Goal: Find specific page/section: Find specific page/section

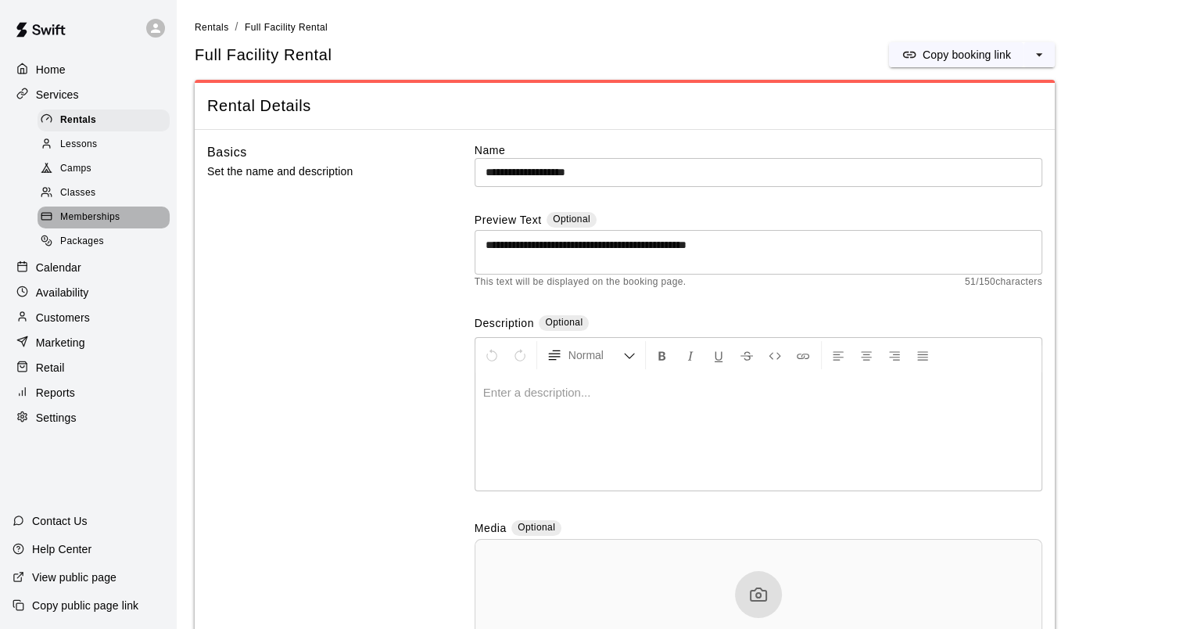
click at [101, 218] on span "Memberships" at bounding box center [89, 218] width 59 height 16
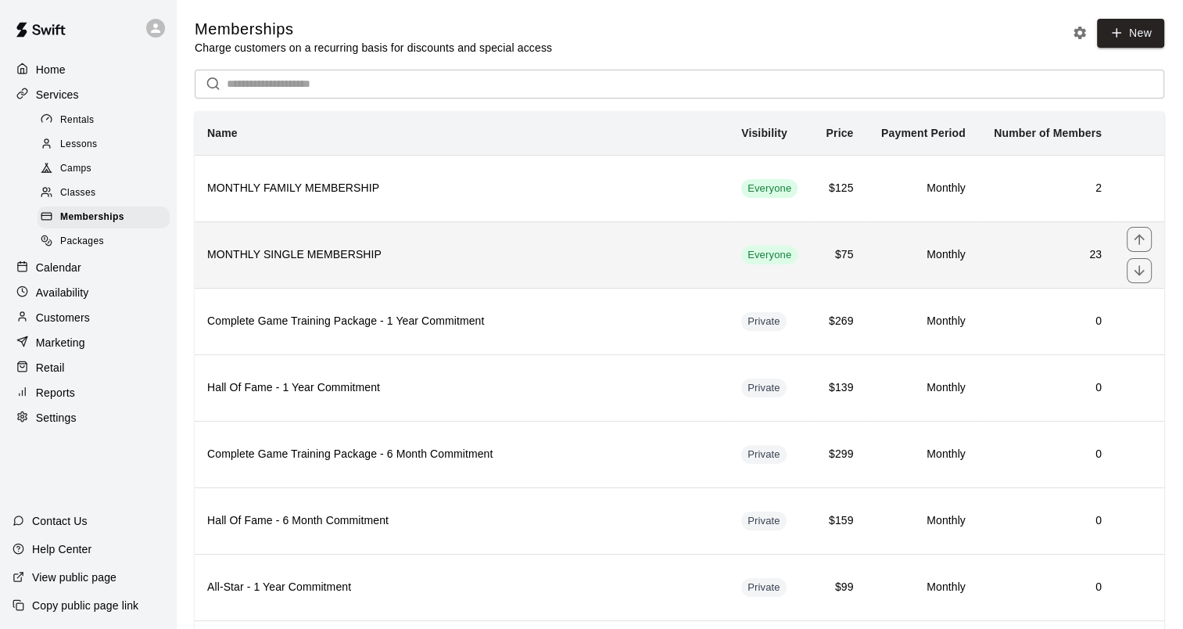
click at [286, 260] on h6 "MONTHLY SINGLE MEMBERSHIP" at bounding box center [461, 254] width 509 height 17
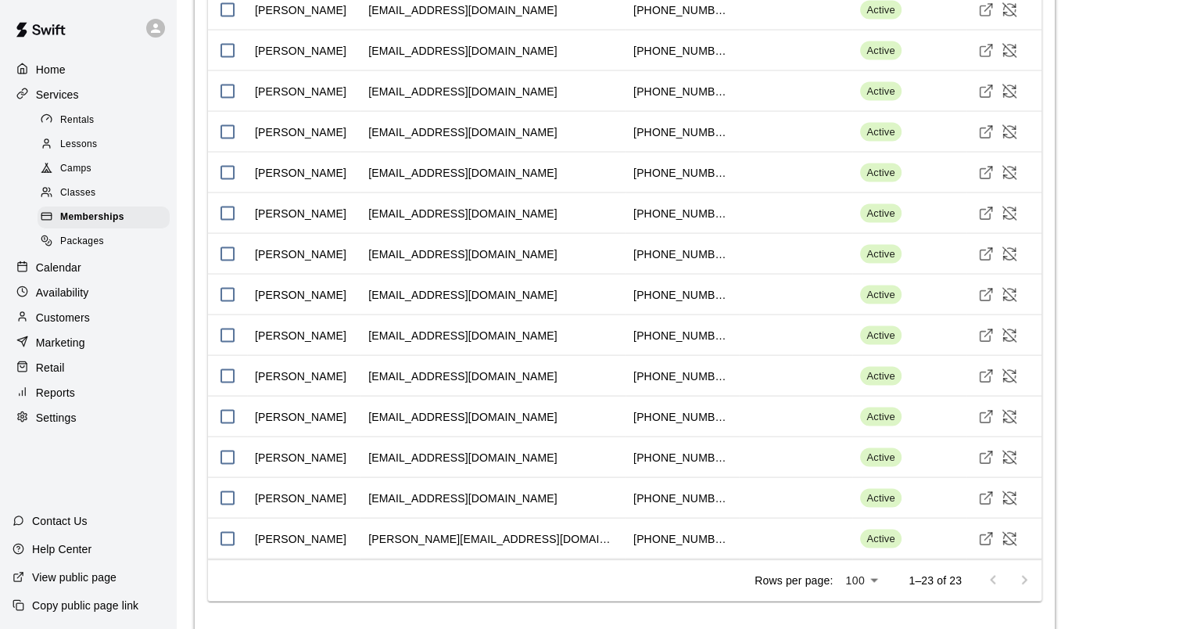
scroll to position [3129, 0]
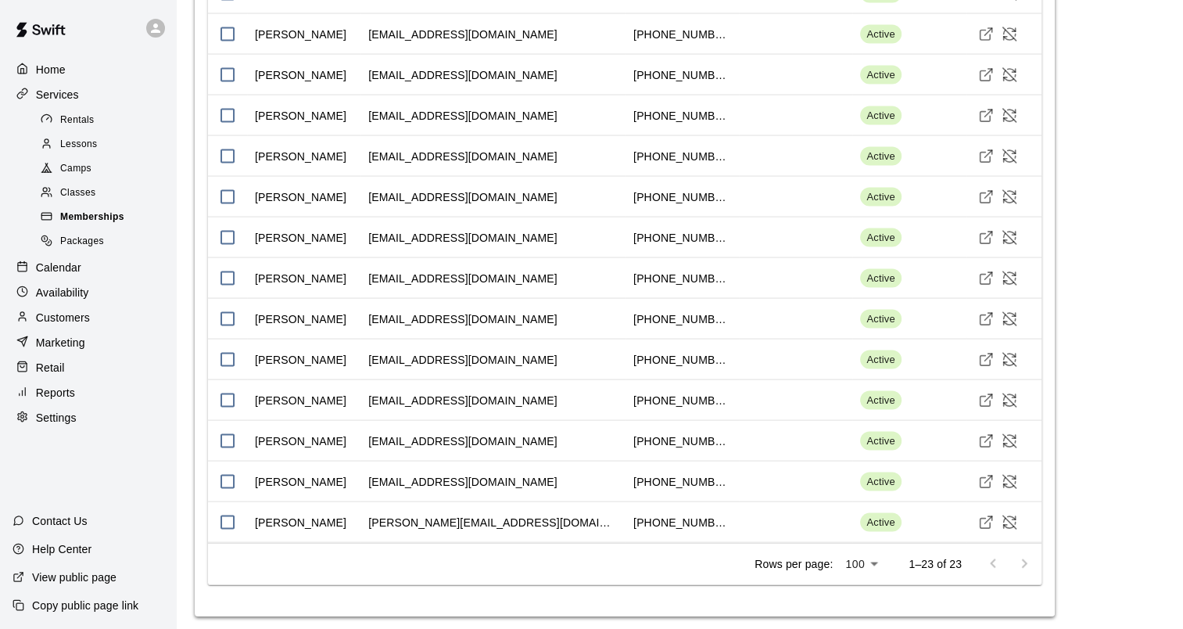
click at [102, 225] on span "Memberships" at bounding box center [92, 218] width 64 height 16
